Goal: Task Accomplishment & Management: Use online tool/utility

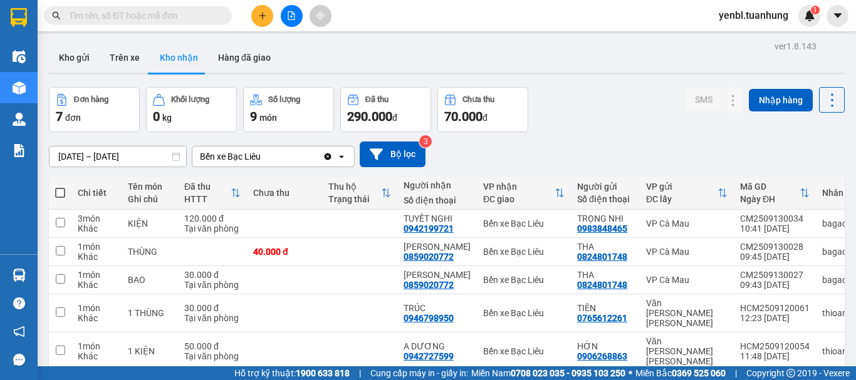
click at [184, 18] on input "text" at bounding box center [143, 16] width 148 height 14
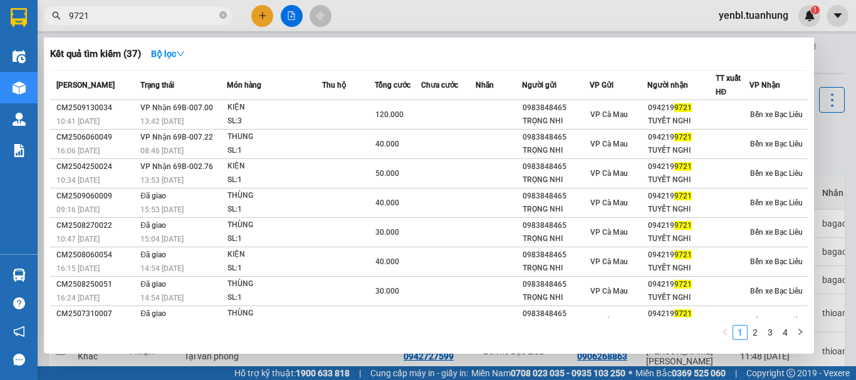
type input "9721"
click at [699, 90] on div "Người nhận" at bounding box center [681, 85] width 68 height 14
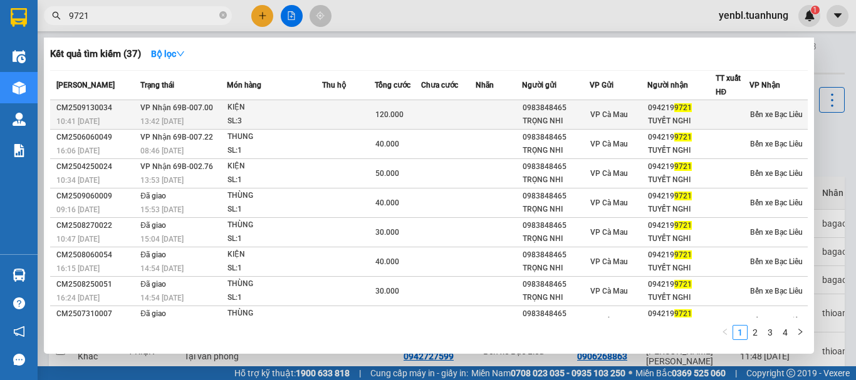
click at [695, 109] on div "094219 9721" at bounding box center [681, 107] width 67 height 13
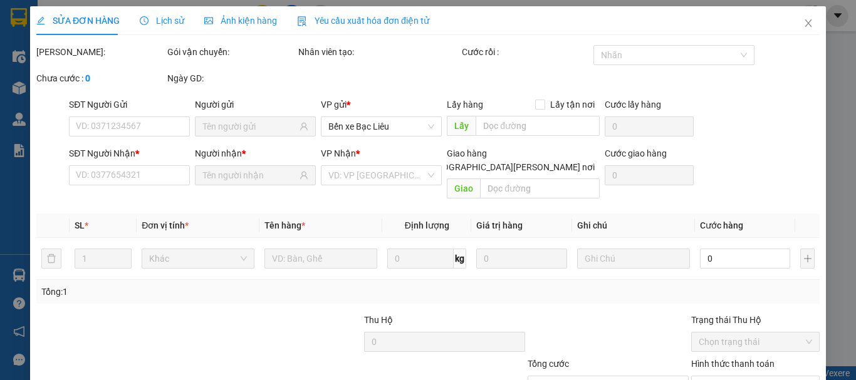
type input "0983848465"
type input "TRỌNG NHI"
type input "0942199721"
type input "TUYẾT NGHI"
type input "120.000"
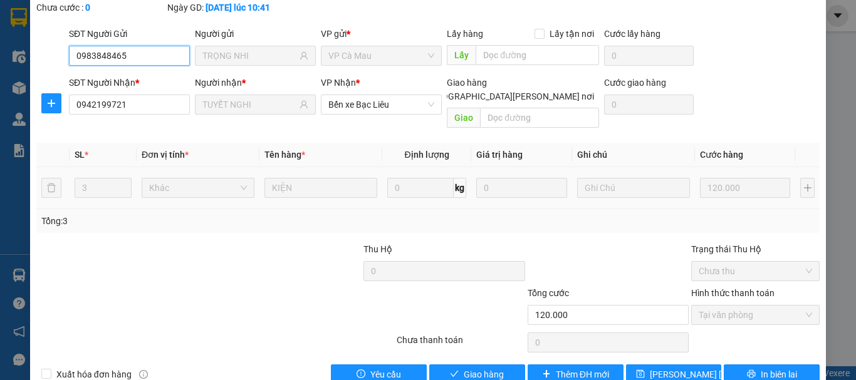
scroll to position [100, 0]
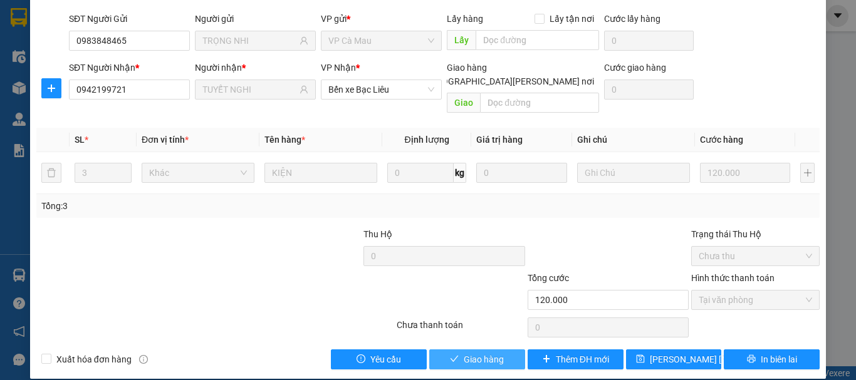
click at [477, 353] on span "Giao hàng" at bounding box center [484, 360] width 40 height 14
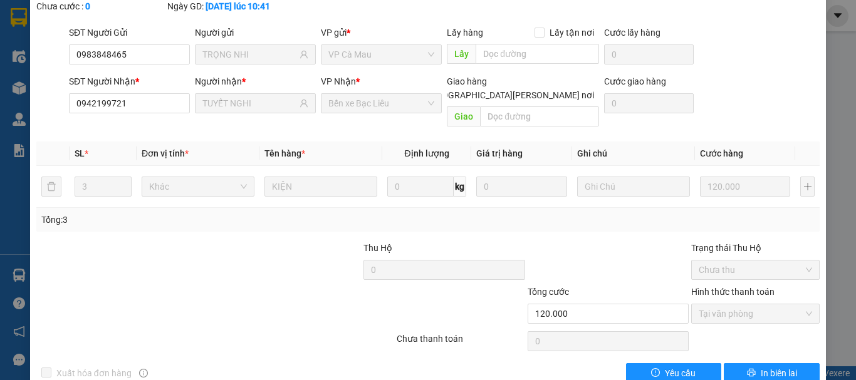
scroll to position [0, 0]
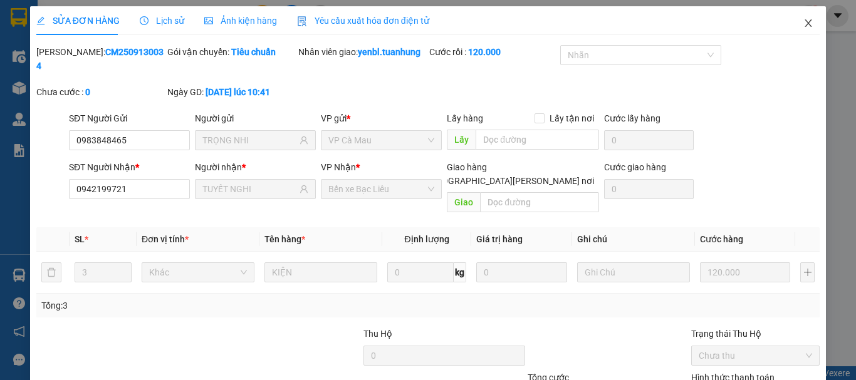
click at [803, 26] on icon "close" at bounding box center [808, 23] width 10 height 10
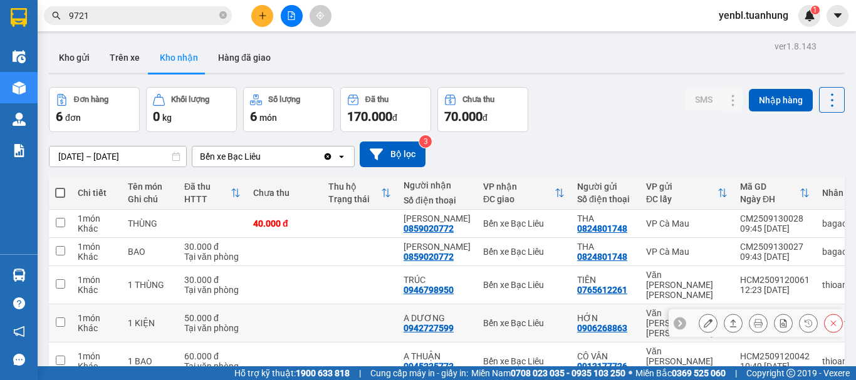
scroll to position [63, 0]
